Goal: Task Accomplishment & Management: Use online tool/utility

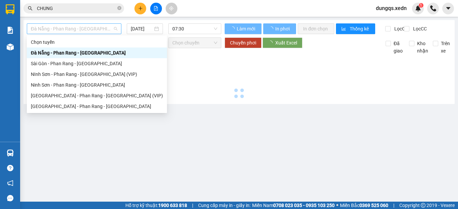
click at [96, 30] on span "Đà Nẵng - Phan Rang - [GEOGRAPHIC_DATA]" at bounding box center [74, 29] width 86 height 10
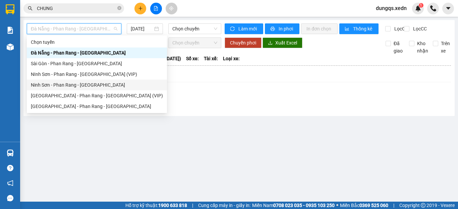
click at [85, 84] on div "Ninh Sơn - Phan Rang - [GEOGRAPHIC_DATA]" at bounding box center [97, 84] width 132 height 7
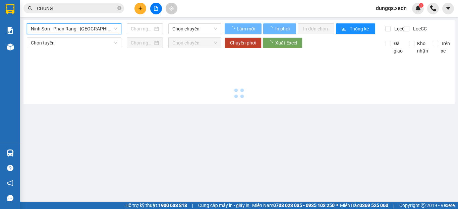
type input "[DATE]"
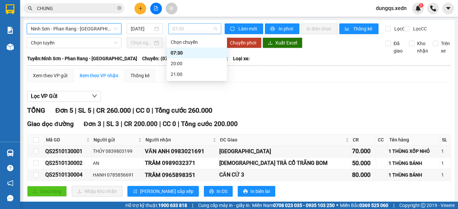
click at [188, 27] on span "07:30" at bounding box center [194, 29] width 45 height 10
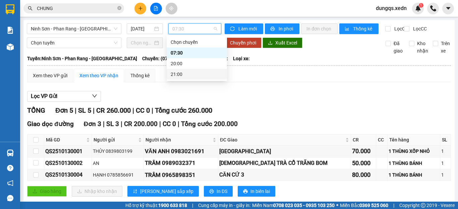
click at [189, 72] on div "21:00" at bounding box center [197, 74] width 52 height 7
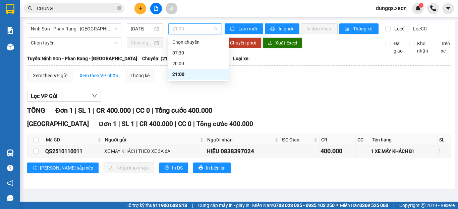
click at [178, 30] on span "21:00" at bounding box center [194, 29] width 45 height 10
click at [183, 53] on div "07:30" at bounding box center [198, 52] width 52 height 7
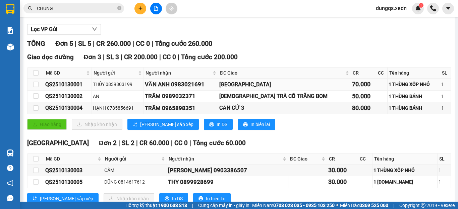
scroll to position [94, 0]
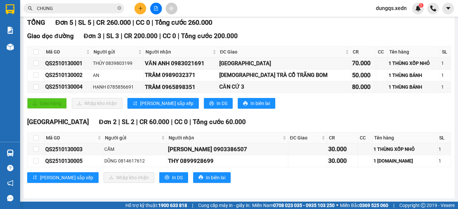
click at [403, 7] on span "dungqs.xedn" at bounding box center [391, 8] width 42 height 8
drag, startPoint x: 391, startPoint y: 21, endPoint x: 387, endPoint y: 20, distance: 4.7
click at [391, 21] on span "Đăng xuất" at bounding box center [394, 20] width 28 height 7
